Goal: Information Seeking & Learning: Learn about a topic

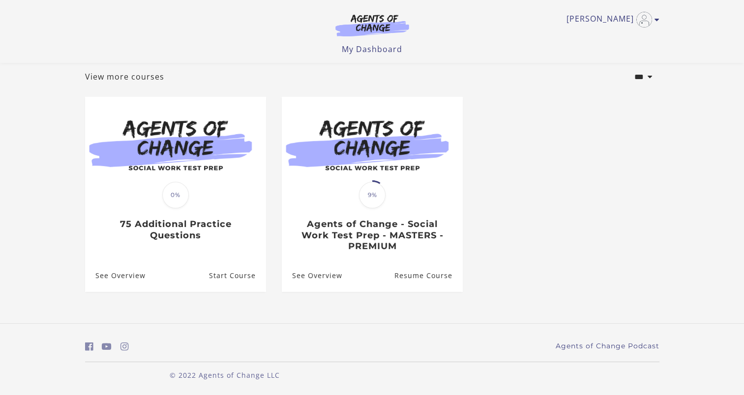
scroll to position [55, 0]
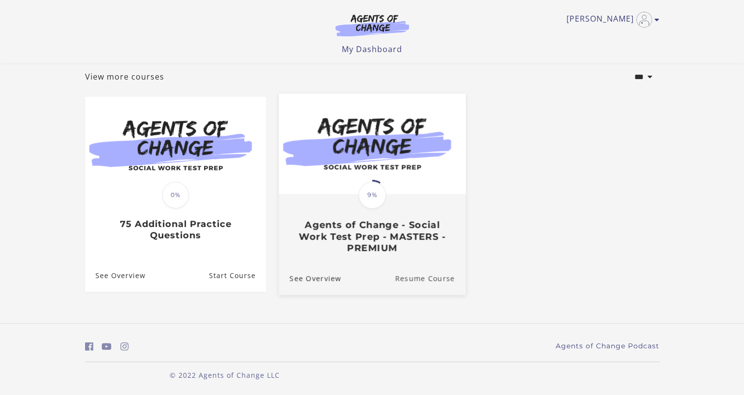
click at [435, 279] on link "Resume Course" at bounding box center [430, 278] width 71 height 33
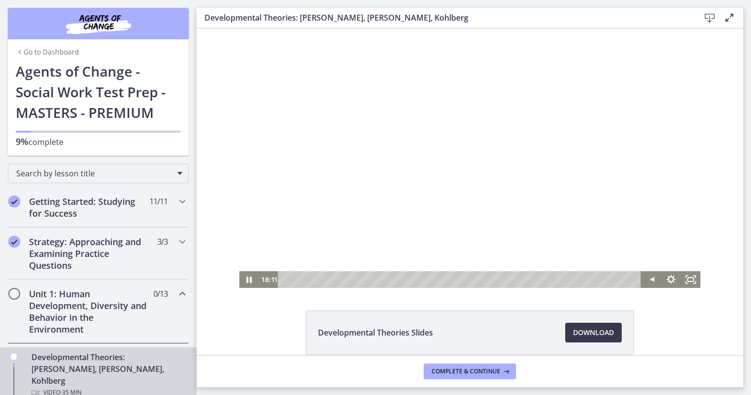
click at [365, 134] on div at bounding box center [470, 159] width 462 height 260
click at [435, 160] on div at bounding box center [470, 159] width 462 height 260
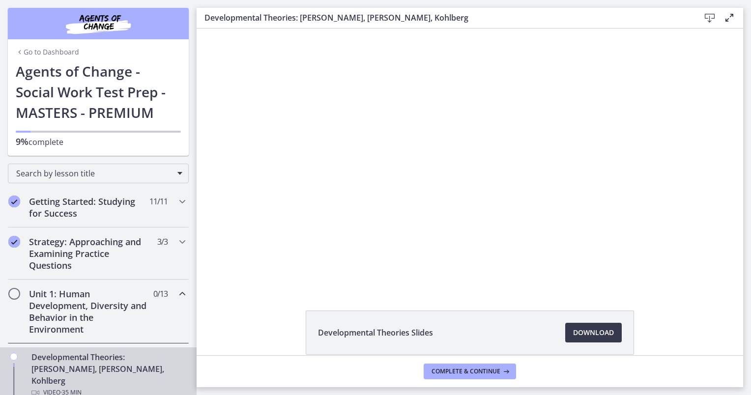
click at [247, 323] on div "Developmental Theories Slides Download Opens in a new window" at bounding box center [470, 356] width 547 height 91
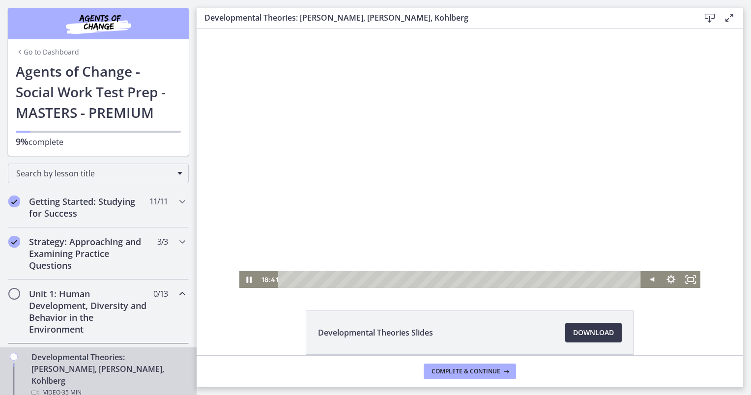
click at [421, 239] on div at bounding box center [470, 159] width 462 height 260
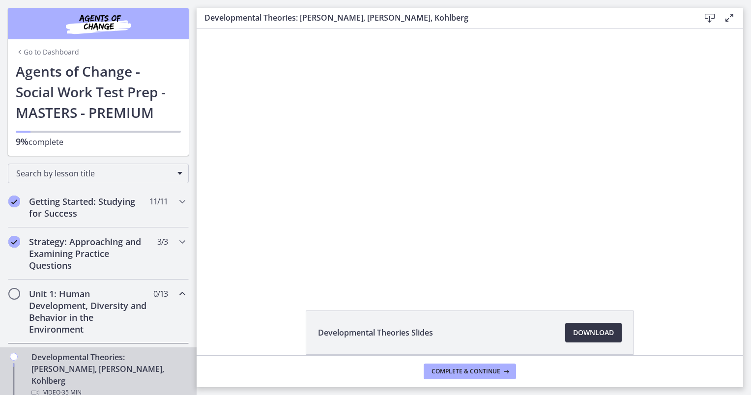
click at [598, 334] on span "Download Opens in a new window" at bounding box center [593, 333] width 41 height 12
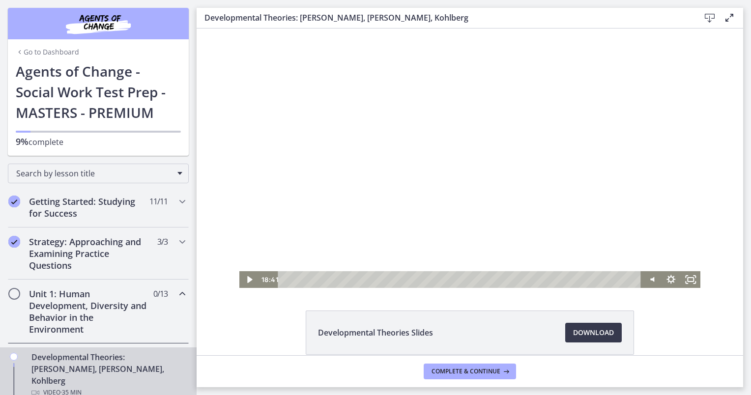
click at [449, 158] on div at bounding box center [470, 159] width 462 height 260
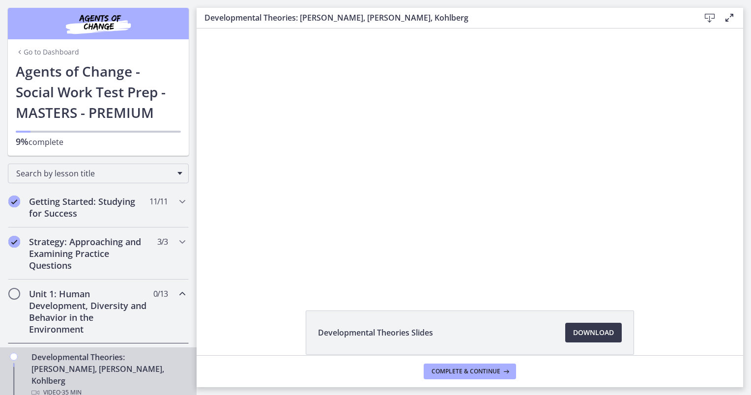
click at [424, 198] on div at bounding box center [470, 159] width 462 height 260
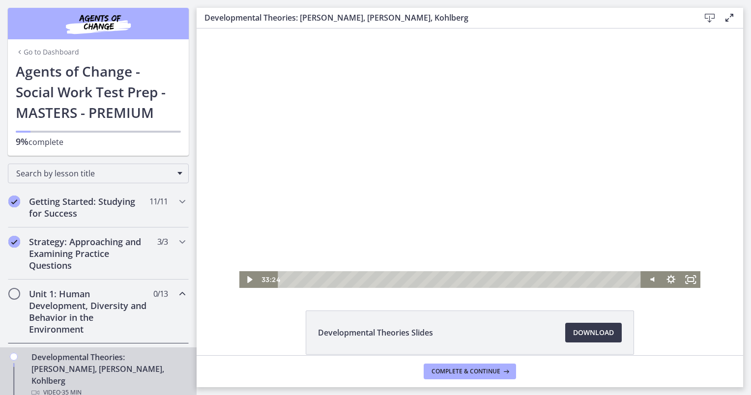
click at [466, 187] on div at bounding box center [470, 159] width 462 height 260
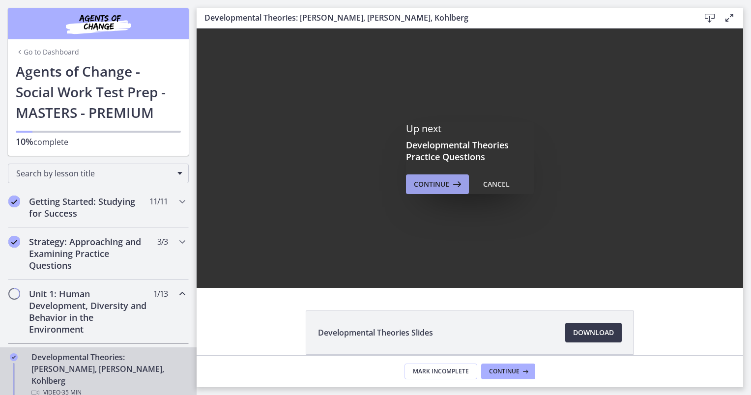
click at [440, 187] on span "Continue" at bounding box center [431, 185] width 35 height 12
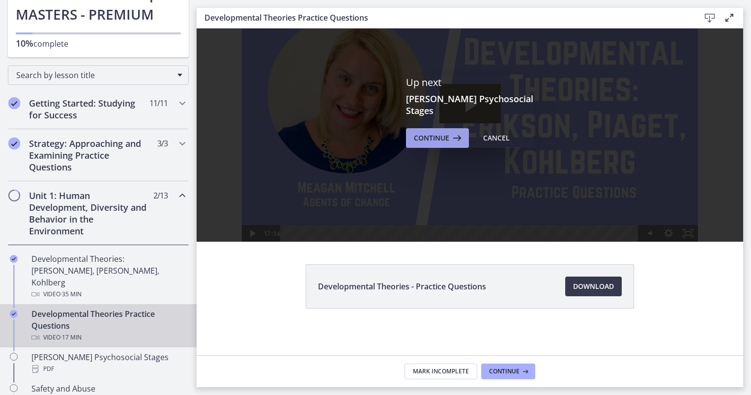
click at [435, 133] on span "Continue" at bounding box center [431, 138] width 35 height 12
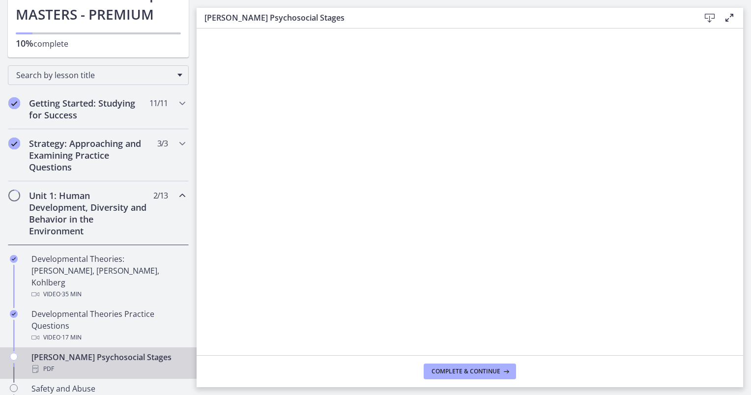
click at [709, 19] on icon at bounding box center [710, 18] width 12 height 12
click at [471, 371] on span "Complete & continue" at bounding box center [466, 372] width 69 height 8
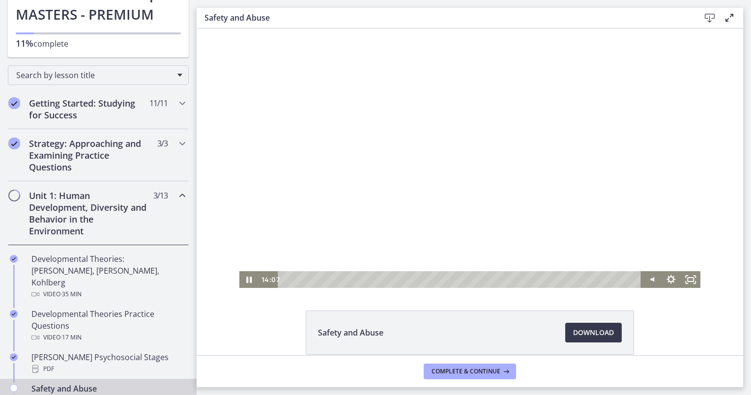
click at [287, 145] on div at bounding box center [470, 159] width 462 height 260
